Goal: Task Accomplishment & Management: Use online tool/utility

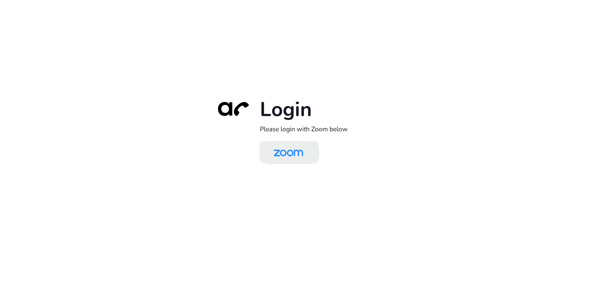
click at [295, 150] on img at bounding box center [288, 153] width 43 height 20
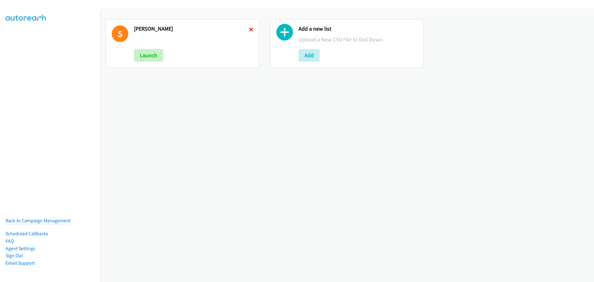
click at [249, 28] on icon at bounding box center [251, 30] width 4 height 4
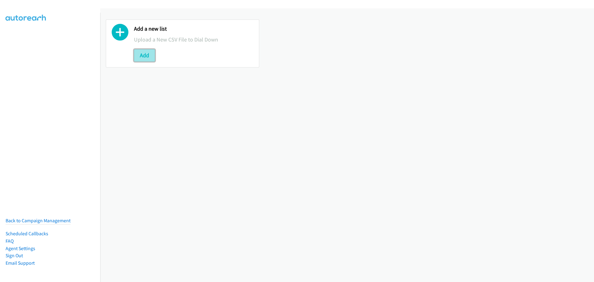
click at [152, 58] on button "Add" at bounding box center [144, 55] width 21 height 12
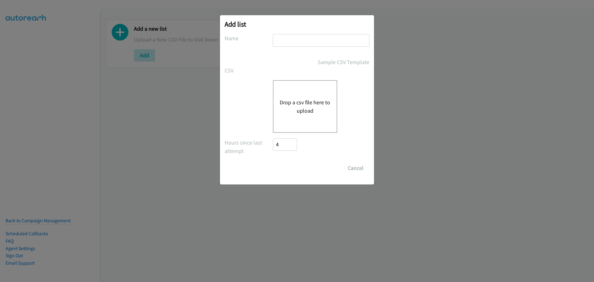
click at [308, 103] on button "Drop a csv file here to upload" at bounding box center [305, 106] width 51 height 17
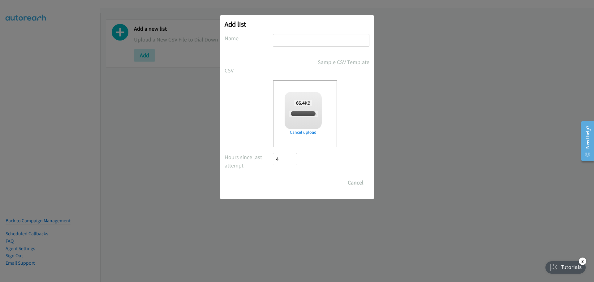
click at [292, 38] on input "text" at bounding box center [321, 40] width 97 height 13
checkbox input "true"
type input "[PERSON_NAME]"
click at [287, 183] on input "Save List" at bounding box center [289, 182] width 32 height 12
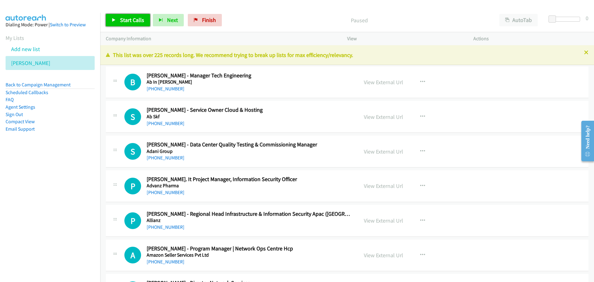
click at [138, 24] on link "Start Calls" at bounding box center [128, 20] width 44 height 12
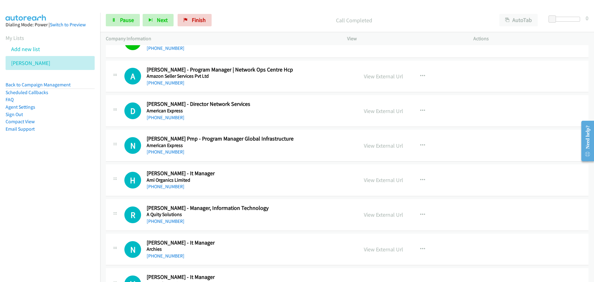
scroll to position [186, 0]
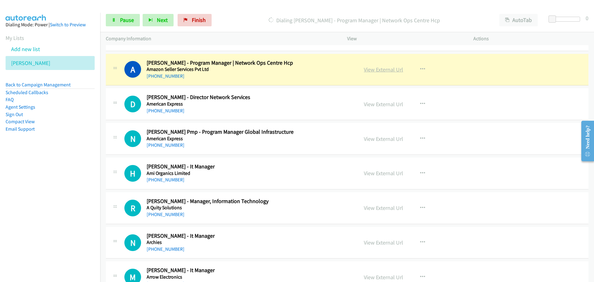
click at [386, 69] on link "View External Url" at bounding box center [383, 69] width 39 height 7
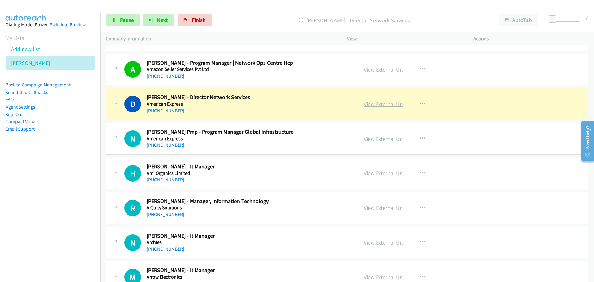
click at [370, 104] on link "View External Url" at bounding box center [383, 104] width 39 height 7
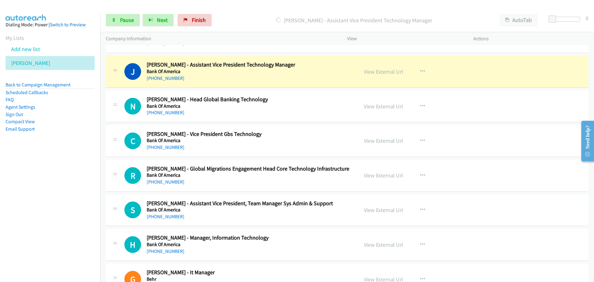
scroll to position [588, 0]
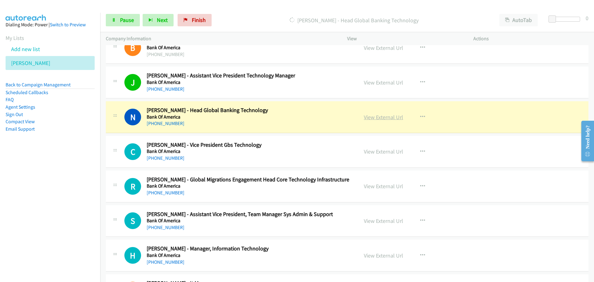
click at [371, 117] on link "View External Url" at bounding box center [383, 117] width 39 height 7
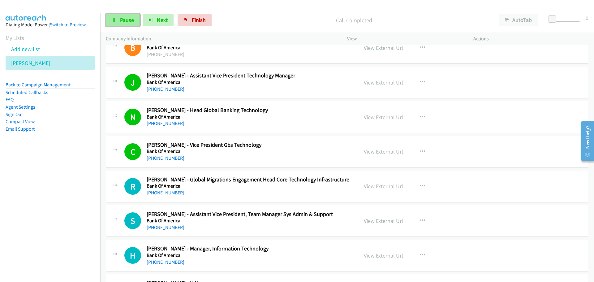
click at [131, 18] on span "Pause" at bounding box center [127, 19] width 14 height 7
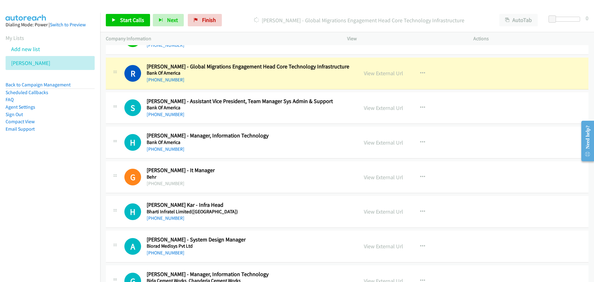
scroll to position [712, 0]
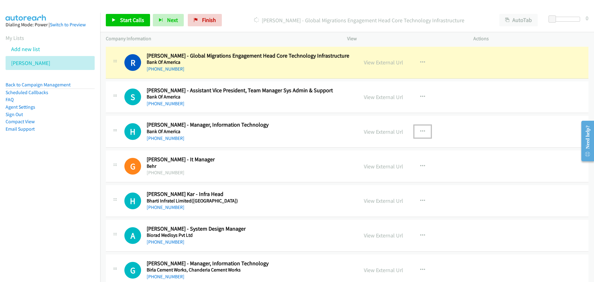
click at [422, 131] on icon "button" at bounding box center [422, 131] width 5 height 5
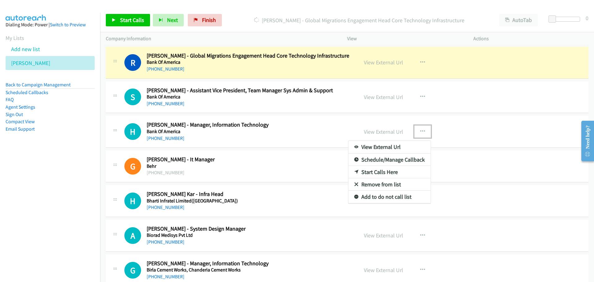
click at [370, 172] on link "Start Calls Here" at bounding box center [389, 172] width 82 height 12
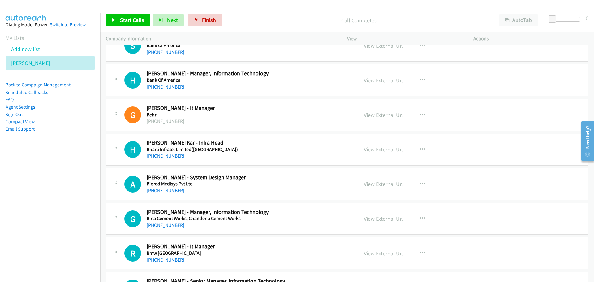
scroll to position [774, 0]
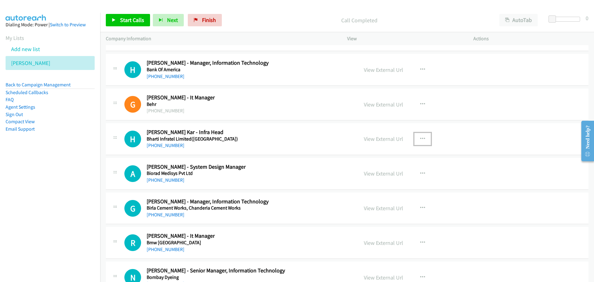
click at [417, 142] on button "button" at bounding box center [422, 139] width 17 height 12
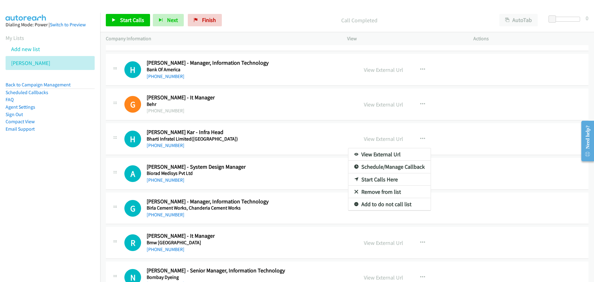
click at [64, 204] on nav "Dialing Mode: Power | Switch to Preview My Lists Add new list Schneider Back to…" at bounding box center [50, 154] width 101 height 282
click at [121, 27] on div at bounding box center [297, 141] width 594 height 282
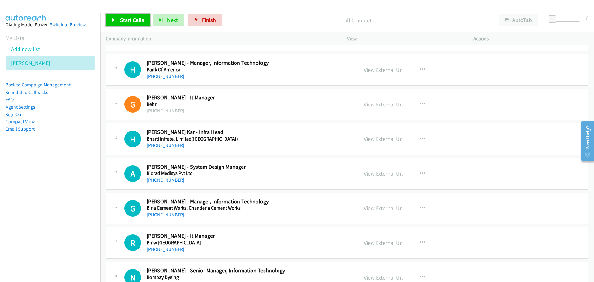
click at [121, 23] on span "Start Calls" at bounding box center [132, 19] width 24 height 7
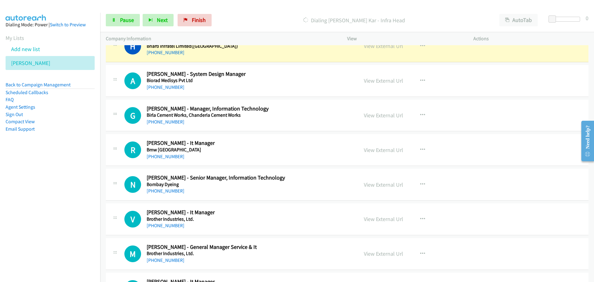
scroll to position [835, 0]
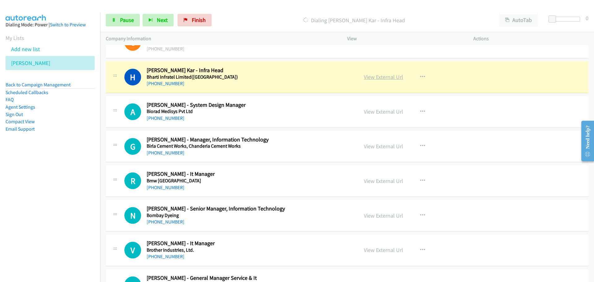
click at [373, 75] on link "View External Url" at bounding box center [383, 76] width 39 height 7
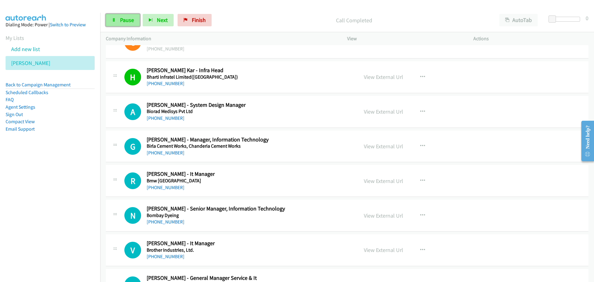
click at [125, 25] on link "Pause" at bounding box center [123, 20] width 34 height 12
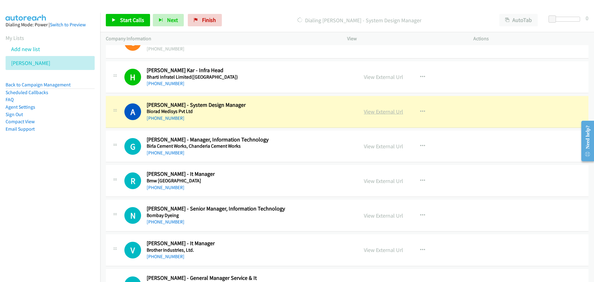
click at [368, 114] on link "View External Url" at bounding box center [383, 111] width 39 height 7
